Goal: Task Accomplishment & Management: Use online tool/utility

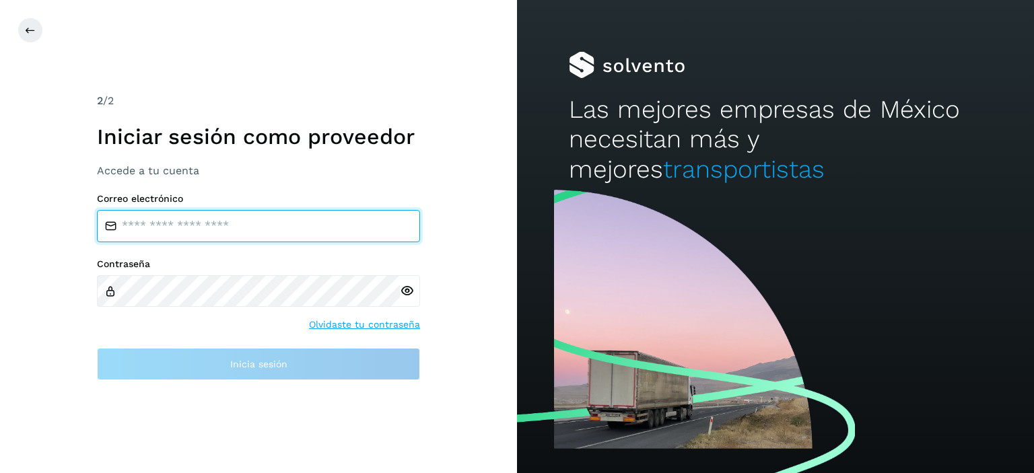
click at [222, 225] on input "email" at bounding box center [258, 226] width 323 height 32
type input "**********"
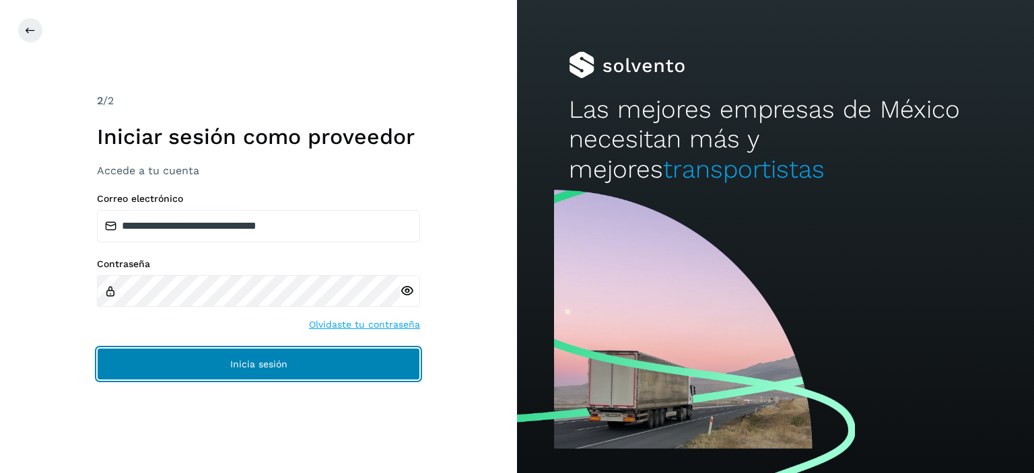
click at [250, 361] on span "Inicia sesión" at bounding box center [258, 363] width 57 height 9
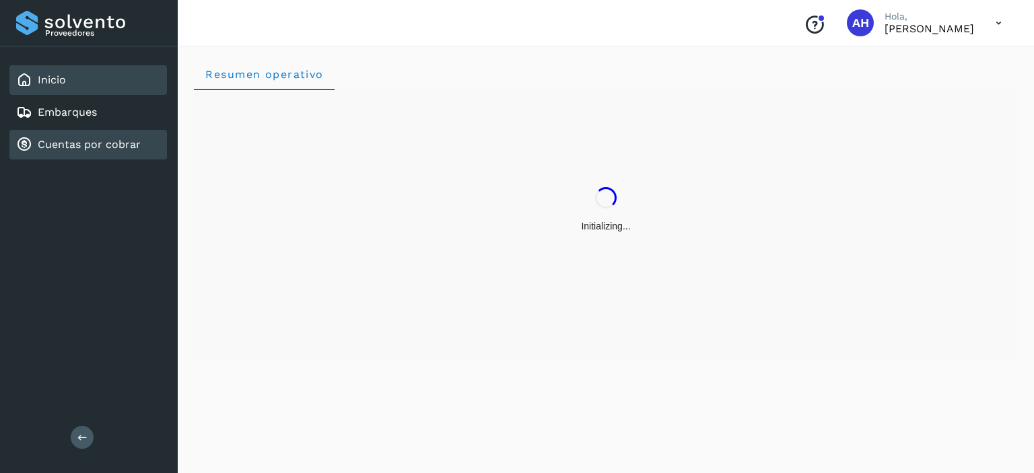
click at [92, 145] on link "Cuentas por cobrar" at bounding box center [89, 144] width 103 height 13
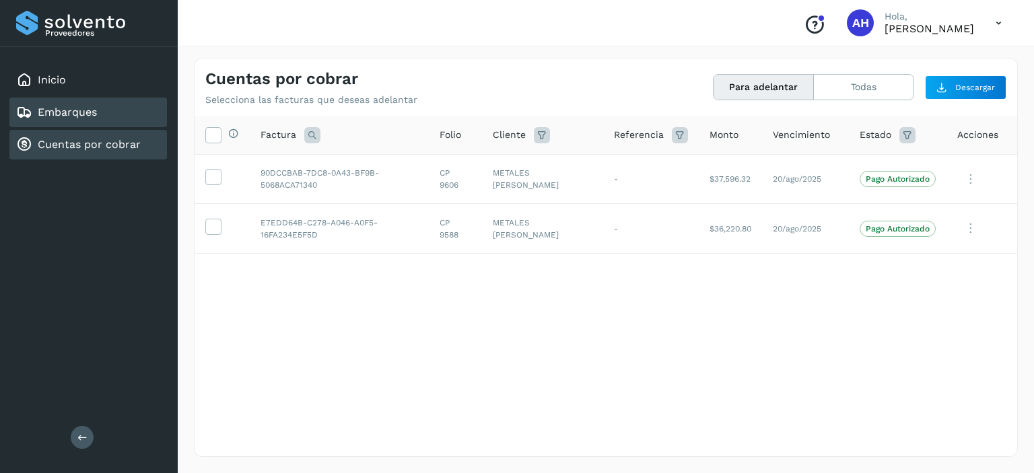
click at [81, 120] on div "Embarques" at bounding box center [87, 113] width 157 height 30
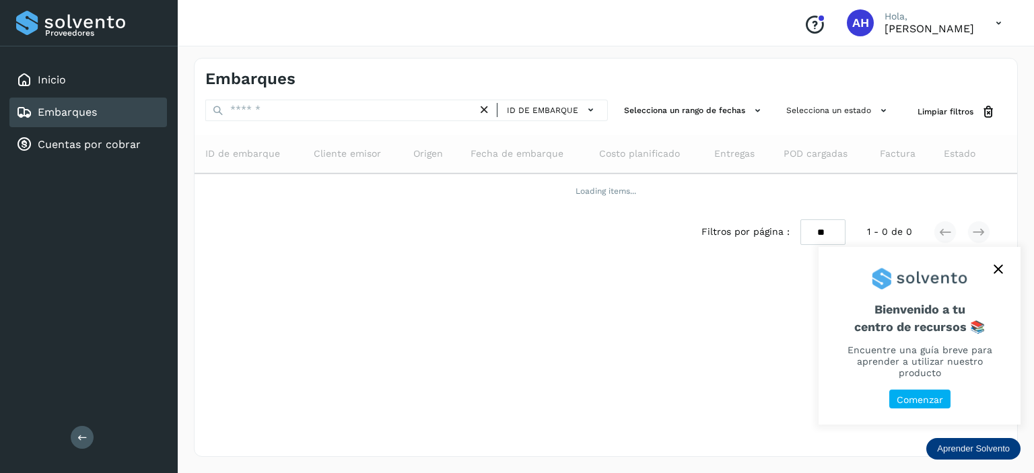
click at [1002, 274] on icon "close," at bounding box center [997, 269] width 9 height 9
